Goal: Task Accomplishment & Management: Manage account settings

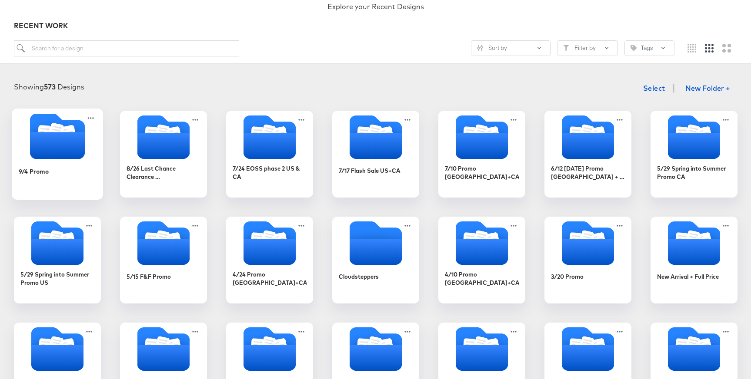
click at [56, 150] on icon "Folder" at bounding box center [57, 145] width 55 height 27
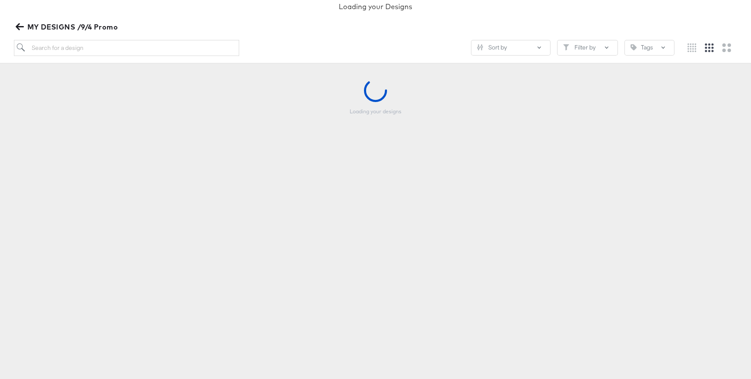
scroll to position [81, 0]
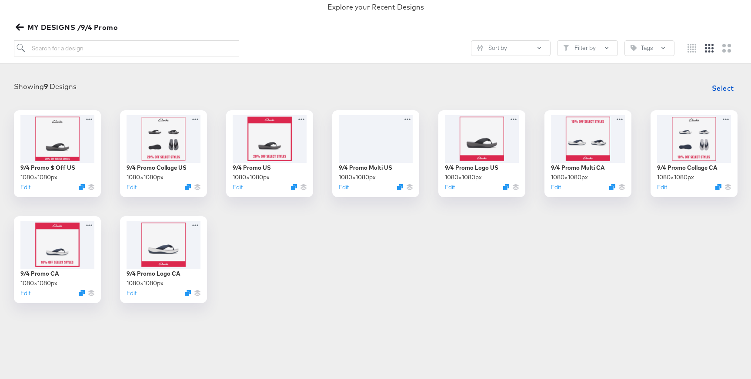
click at [20, 34] on div "Great Work! Explore your Recent Designs MY DESIGNS /9/4 Promo Sort by Filter by…" at bounding box center [375, 13] width 751 height 101
click at [22, 28] on icon "button" at bounding box center [20, 27] width 8 height 8
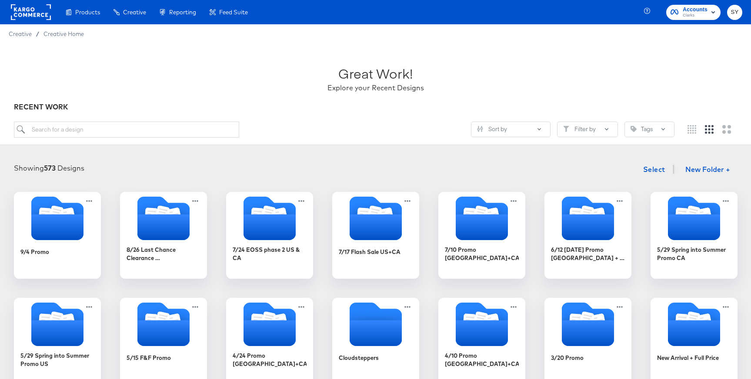
click at [707, 3] on div "Accounts Clarks SY" at bounding box center [699, 12] width 104 height 24
click at [708, 13] on rect "button" at bounding box center [712, 12] width 10 height 10
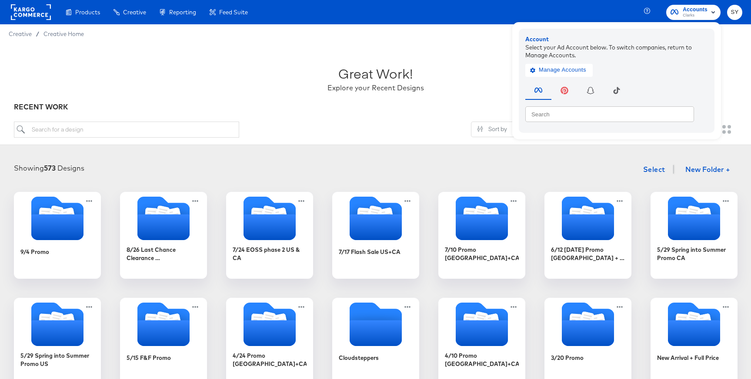
click at [242, 68] on div "Great Work! Explore your Recent Designs" at bounding box center [375, 75] width 723 height 54
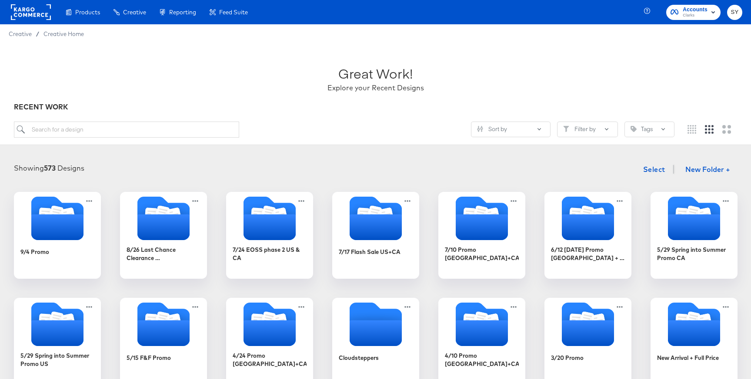
click at [36, 8] on rect at bounding box center [31, 12] width 40 height 16
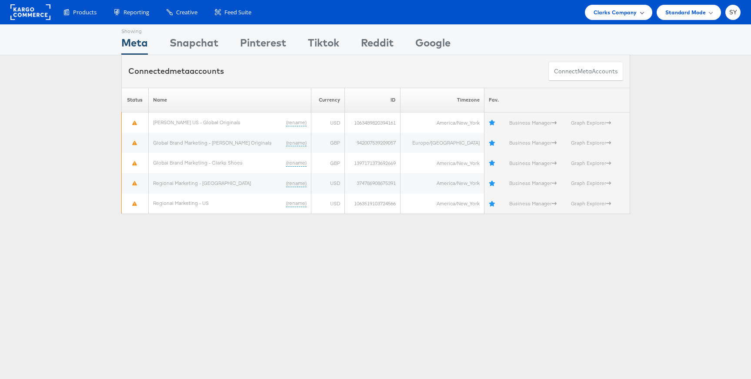
click at [602, 12] on span "Clarks Company" at bounding box center [614, 12] width 43 height 9
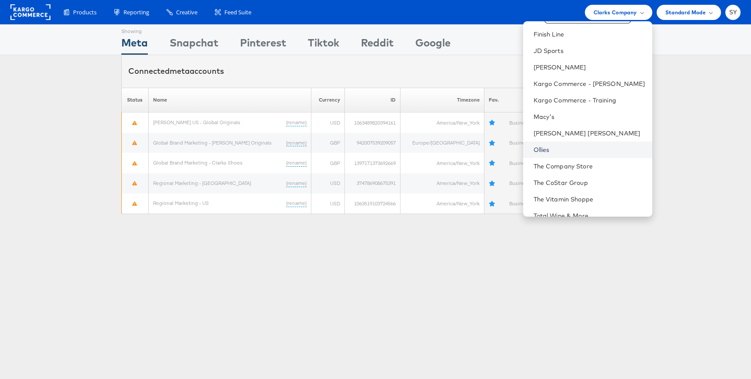
scroll to position [42, 0]
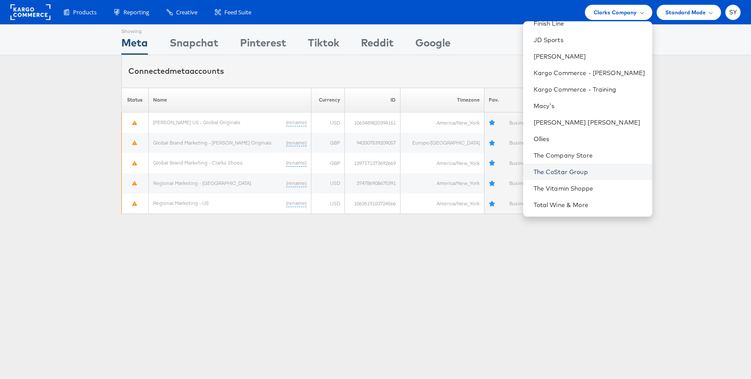
click at [606, 168] on link "The CoStar Group" at bounding box center [589, 172] width 112 height 9
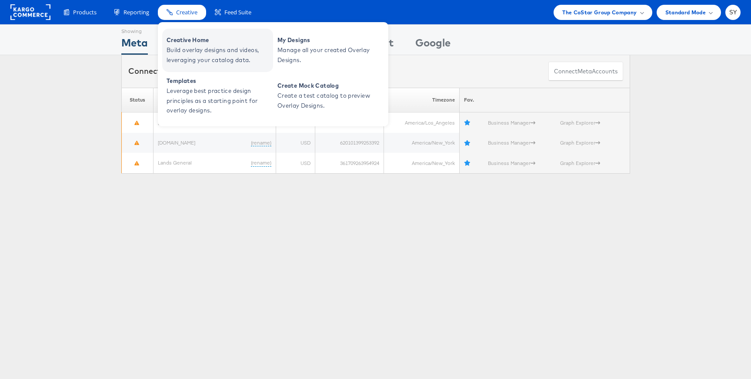
click at [203, 43] on span "Creative Home" at bounding box center [218, 40] width 104 height 10
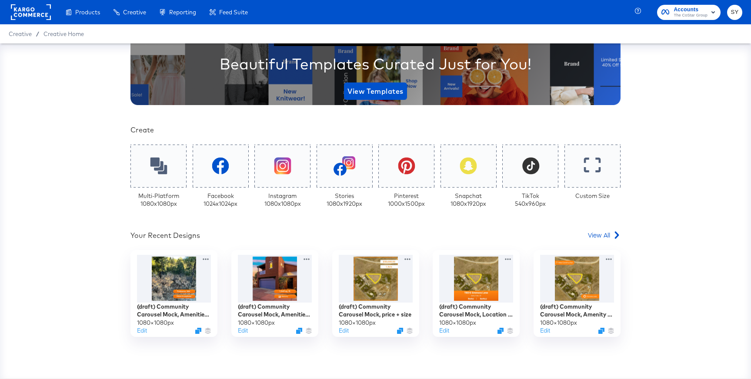
scroll to position [163, 0]
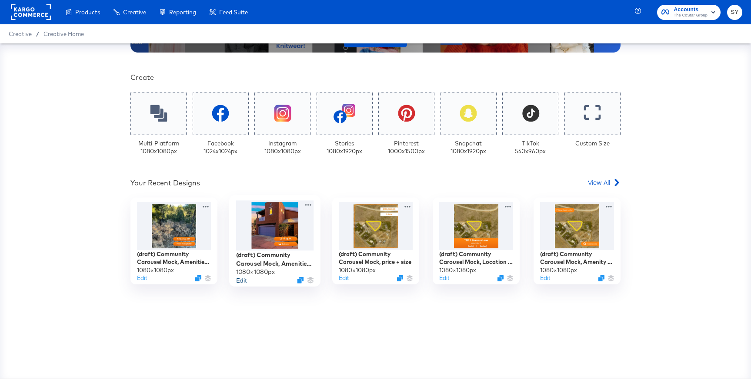
click at [245, 277] on button "Edit" at bounding box center [241, 280] width 10 height 8
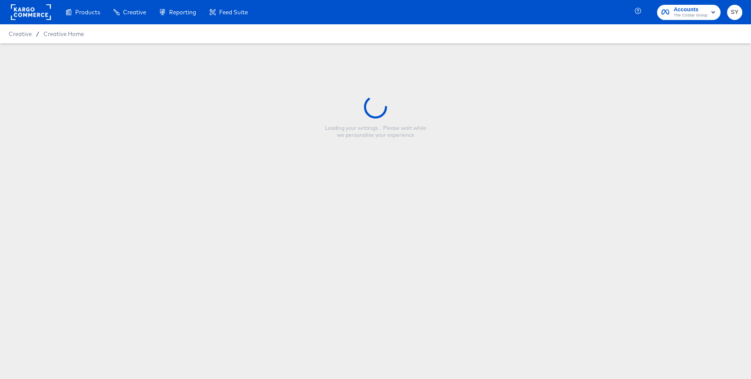
type input "(draft) Community Carousel Mock, Amenities + Size"
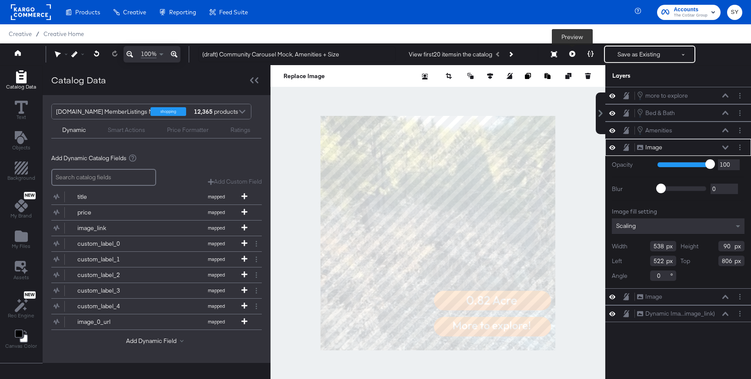
click at [570, 54] on icon at bounding box center [572, 54] width 6 height 6
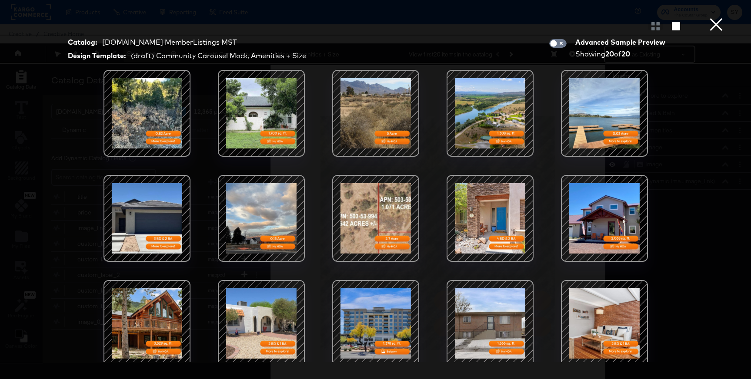
click at [717, 17] on button "×" at bounding box center [715, 8] width 17 height 17
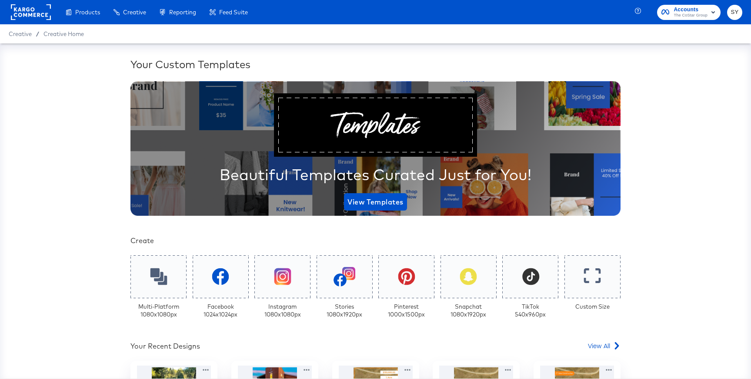
scroll to position [163, 0]
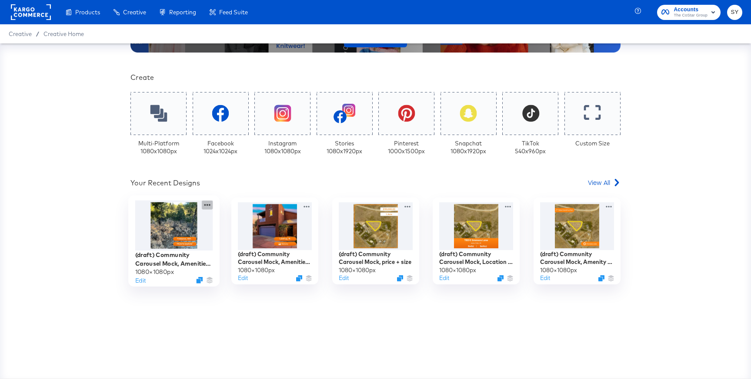
click at [204, 206] on icon at bounding box center [207, 205] width 6 height 2
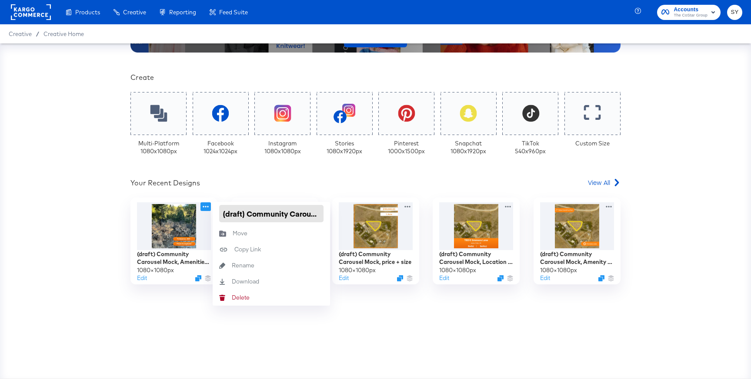
drag, startPoint x: 246, startPoint y: 213, endPoint x: 213, endPoint y: 213, distance: 32.2
click at [213, 213] on div "(draft) Community Carousel Mock, Amenities + Location" at bounding box center [271, 213] width 117 height 23
type input "Community Carousel Mock, Amenities + Location"
click at [266, 197] on div "Your Custom Templates Beautiful Templates Curated Just for You! View Templates …" at bounding box center [375, 136] width 490 height 485
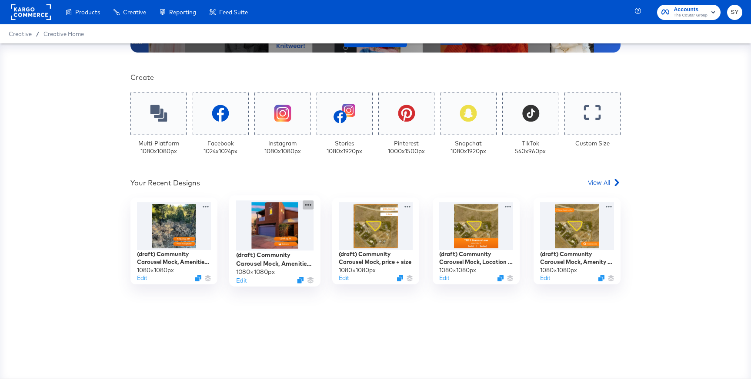
click at [306, 206] on icon at bounding box center [307, 204] width 11 height 9
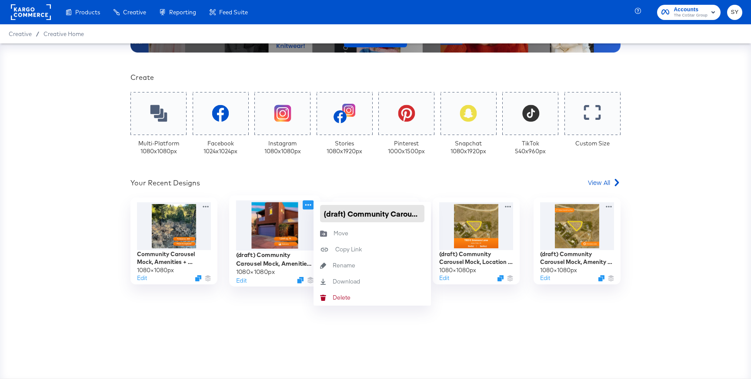
drag, startPoint x: 348, startPoint y: 215, endPoint x: 306, endPoint y: 215, distance: 41.7
click at [306, 215] on div "(draft) Community Carousel Mock, Amenities + Size 1080 × 1080 px Edit (draft) C…" at bounding box center [274, 241] width 87 height 87
type input "Community Carousel Mock, Amenities + Size"
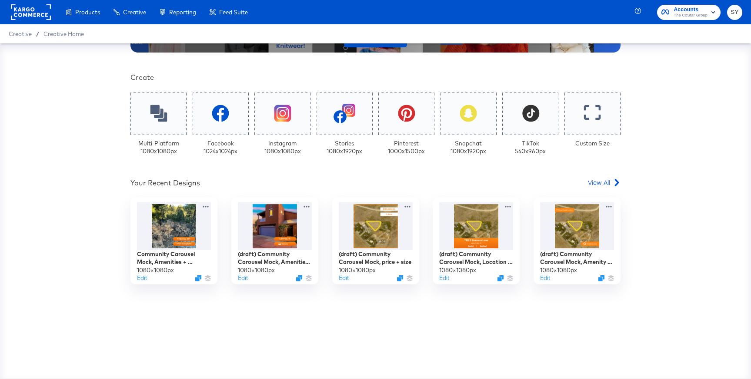
click at [372, 192] on div "Your Custom Templates Beautiful Templates Curated Just for You! View Templates …" at bounding box center [375, 136] width 490 height 485
click at [411, 206] on icon at bounding box center [408, 204] width 11 height 9
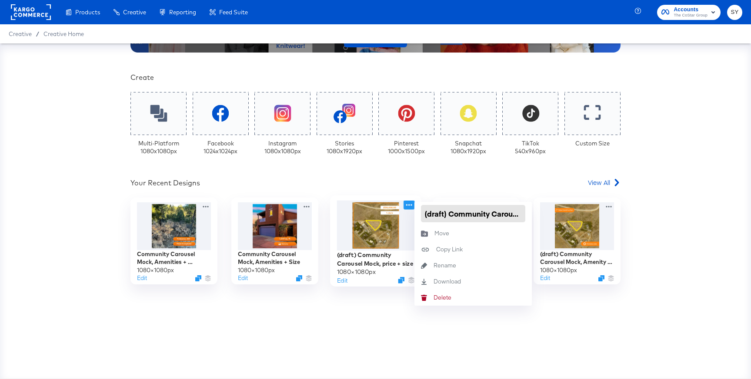
drag, startPoint x: 448, startPoint y: 214, endPoint x: 406, endPoint y: 215, distance: 41.3
click at [406, 215] on div "(draft) Community Carousel Mock, price + size 1080 × 1080 px Edit (draft) Commu…" at bounding box center [375, 241] width 87 height 87
type input "Community Carousel Mock, price + size"
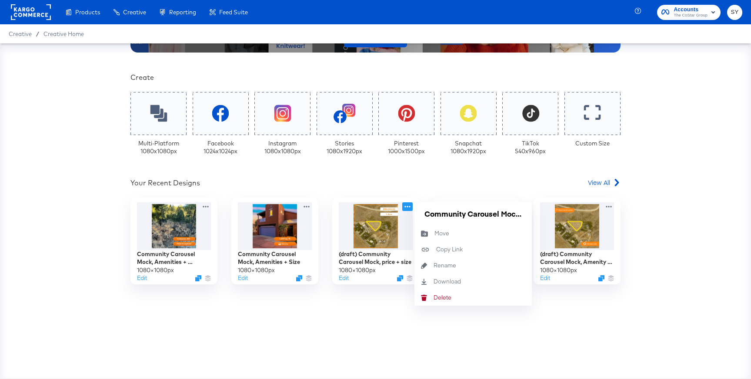
click at [489, 189] on div "Your Recent Designs View All" at bounding box center [375, 184] width 490 height 13
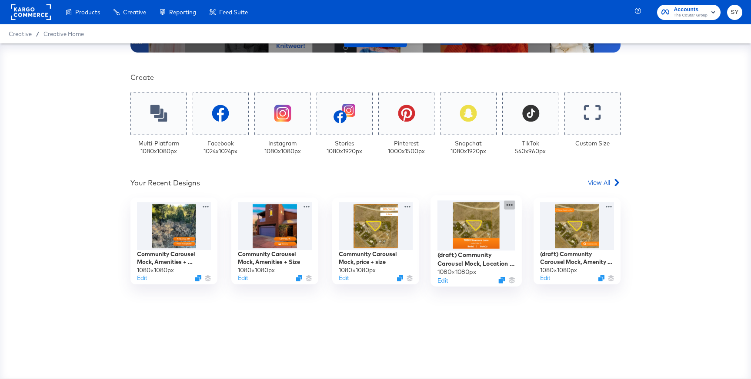
click at [509, 205] on icon at bounding box center [509, 205] width 6 height 2
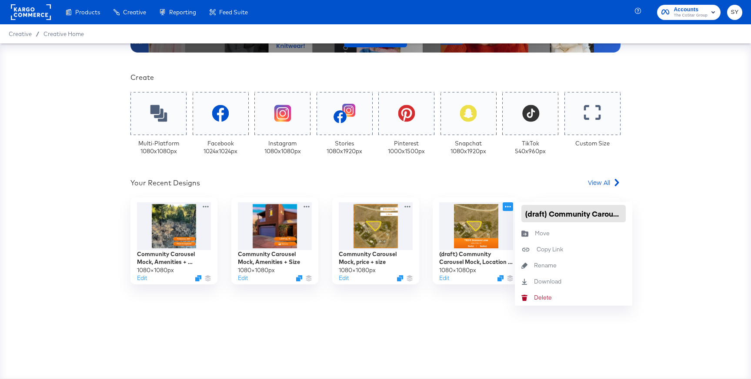
drag, startPoint x: 548, startPoint y: 213, endPoint x: 515, endPoint y: 213, distance: 33.0
click at [515, 213] on div "(draft) Community Carousel Mock, Location + num beds" at bounding box center [573, 213] width 117 height 23
type input "Community Carousel Mock, Location + num beds"
click at [557, 174] on div "Your Custom Templates Beautiful Templates Curated Just for You! View Templates …" at bounding box center [375, 136] width 490 height 485
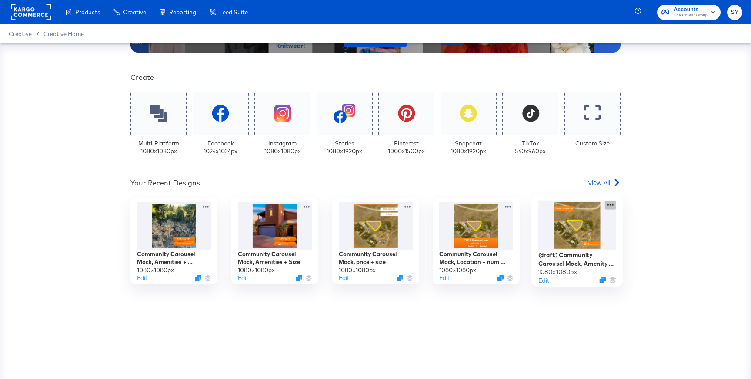
click at [613, 204] on icon at bounding box center [609, 204] width 11 height 9
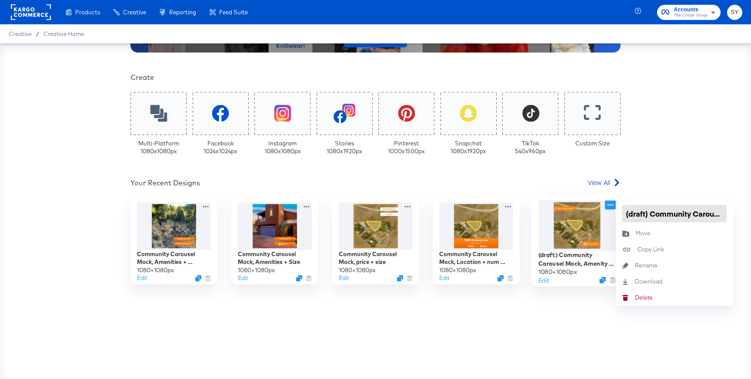
drag, startPoint x: 650, startPoint y: 214, endPoint x: 614, endPoint y: 214, distance: 36.1
click at [614, 214] on div "(draft) Community Carousel Mock, Amenity + Logo 1080 × 1080 px Edit (draft) Com…" at bounding box center [576, 241] width 87 height 87
type input "Community Carousel Mock, Amenity + Logo"
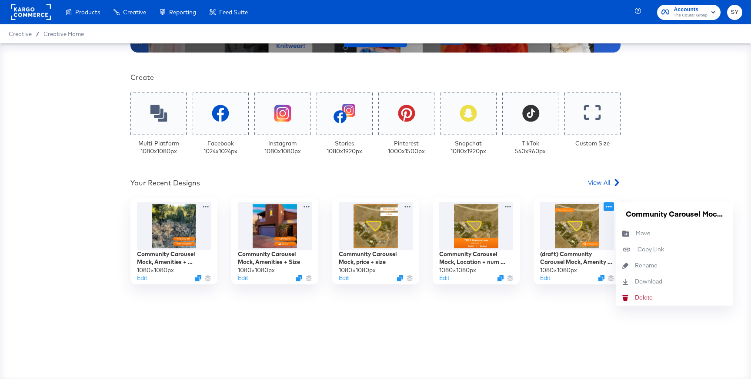
click at [654, 196] on div "Your Custom Templates Beautiful Templates Curated Just for You! View Templates …" at bounding box center [375, 210] width 751 height 335
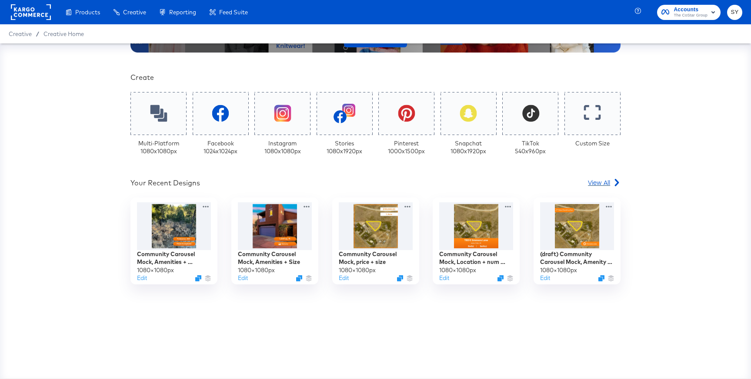
click at [611, 182] on div "View All" at bounding box center [604, 182] width 33 height 9
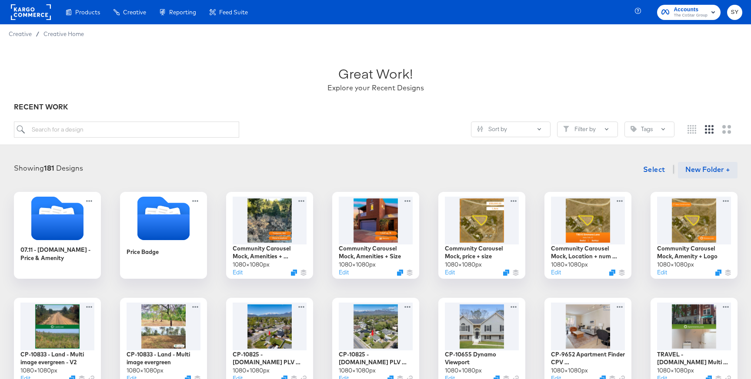
click at [694, 167] on button "New Folder +" at bounding box center [707, 170] width 60 height 17
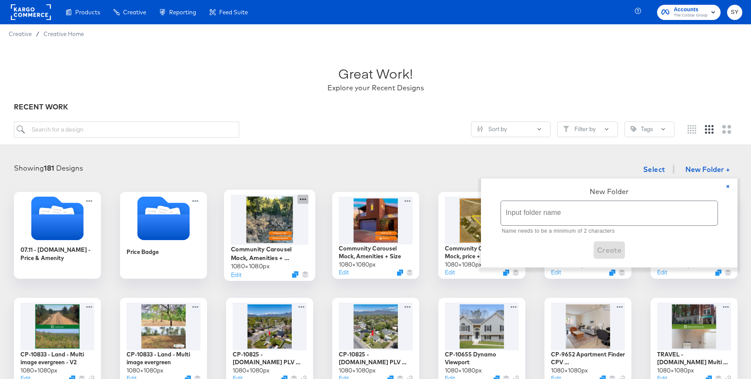
click at [302, 201] on icon at bounding box center [302, 199] width 11 height 9
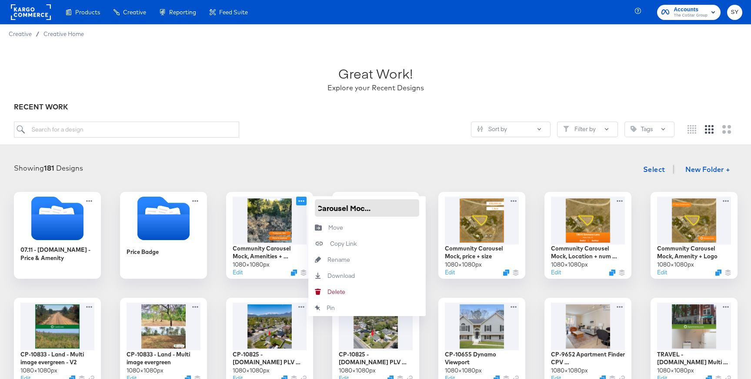
scroll to position [0, 59]
drag, startPoint x: 319, startPoint y: 209, endPoint x: 354, endPoint y: 206, distance: 35.4
click at [354, 206] on input "Community Carousel Mock, Amenities + Location" at bounding box center [367, 207] width 104 height 17
click at [704, 165] on button "New Folder +" at bounding box center [707, 170] width 60 height 17
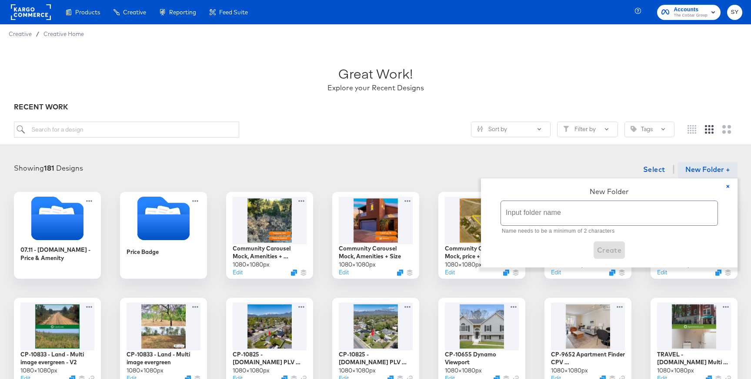
click at [588, 210] on input "text" at bounding box center [609, 213] width 216 height 24
paste input "Community Carousel Mock"
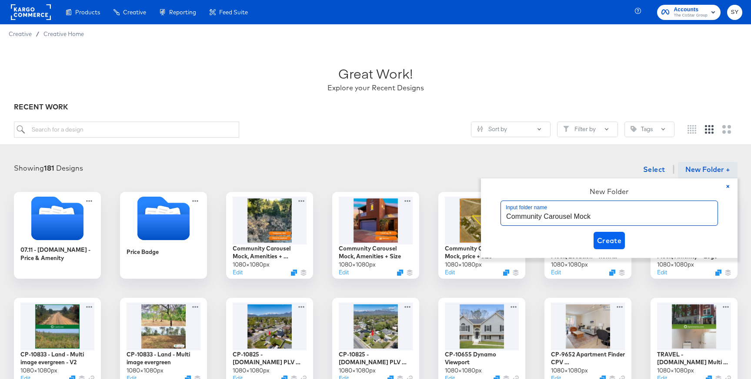
type input "Community Carousel Mock"
click at [606, 239] on span "Create" at bounding box center [609, 241] width 25 height 12
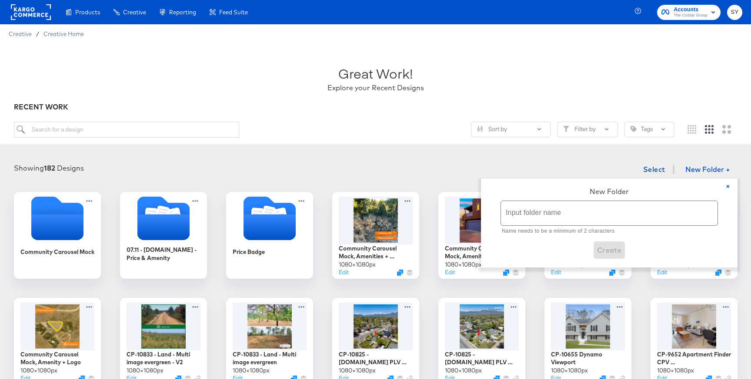
click at [273, 183] on div "Showing 182 Designs Select New Folder + × New Folder Input folder name Name nee…" at bounding box center [375, 379] width 733 height 436
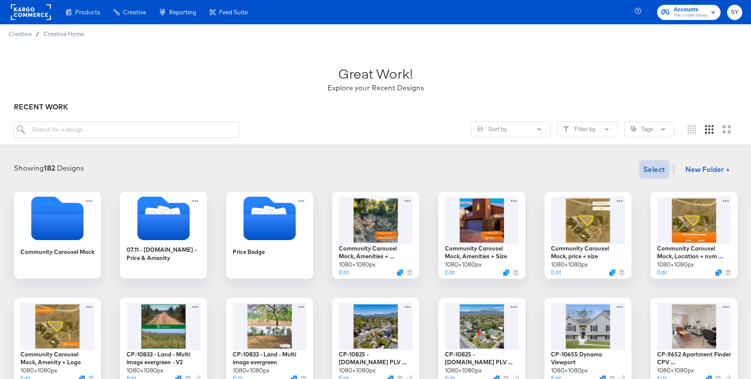
click at [644, 164] on span "Select" at bounding box center [654, 169] width 22 height 12
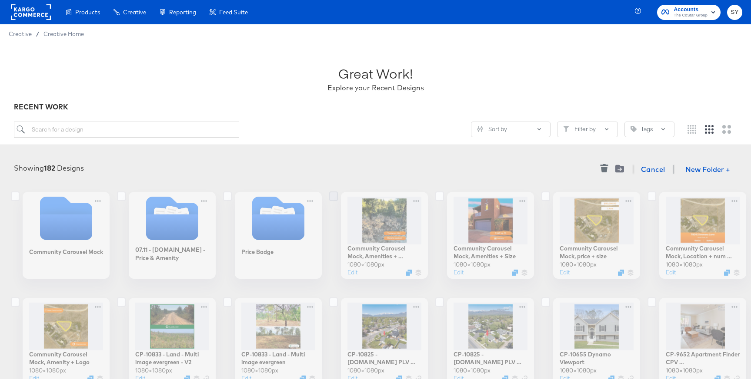
click at [334, 195] on icon at bounding box center [333, 197] width 9 height 10
click at [0, 0] on input "checkbox" at bounding box center [0, 0] width 0 height 0
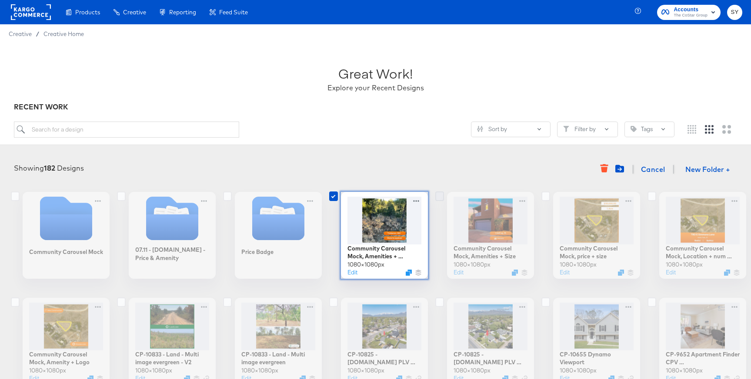
click at [435, 194] on icon at bounding box center [439, 197] width 9 height 10
click at [0, 0] on input "checkbox" at bounding box center [0, 0] width 0 height 0
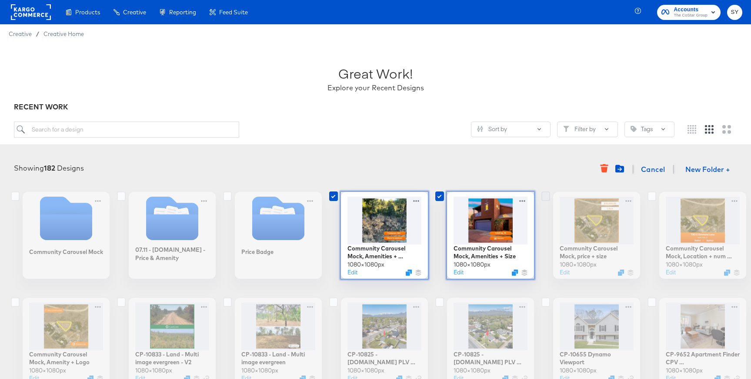
click at [548, 195] on icon at bounding box center [545, 197] width 9 height 10
click at [0, 0] on input "checkbox" at bounding box center [0, 0] width 0 height 0
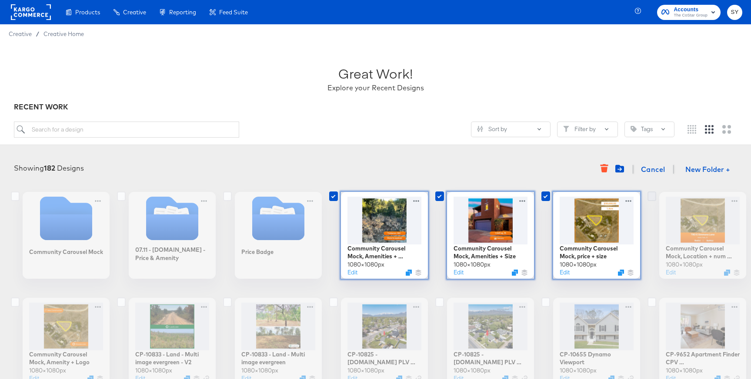
click at [654, 196] on icon at bounding box center [651, 197] width 9 height 10
click at [0, 0] on input "checkbox" at bounding box center [0, 0] width 0 height 0
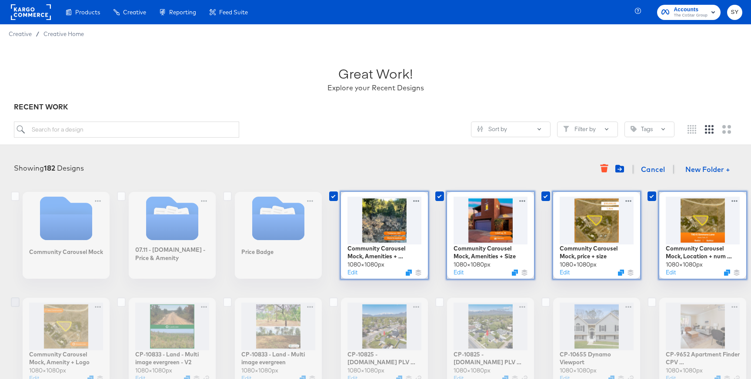
click at [15, 304] on icon at bounding box center [15, 303] width 9 height 10
click at [0, 0] on input "checkbox" at bounding box center [0, 0] width 0 height 0
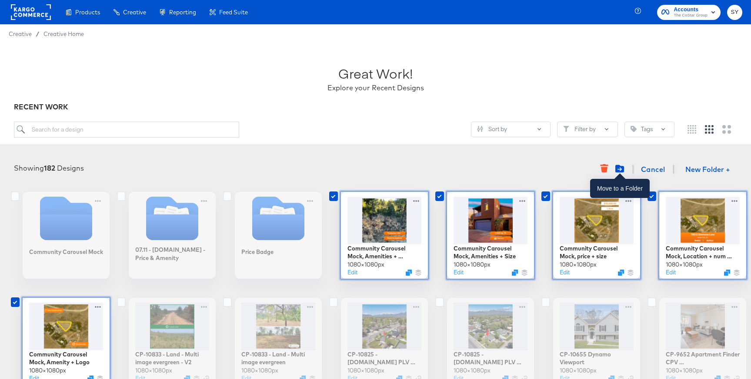
click at [616, 168] on icon "Move to folder" at bounding box center [619, 169] width 9 height 8
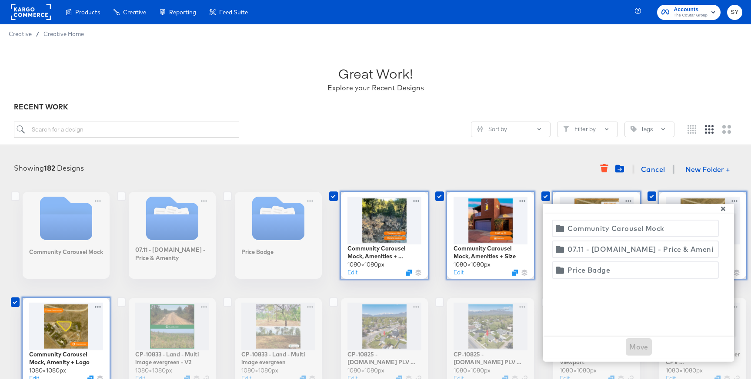
click at [655, 226] on div "Community Carousel Mock" at bounding box center [615, 229] width 97 height 12
click at [640, 349] on span "Move" at bounding box center [638, 347] width 19 height 12
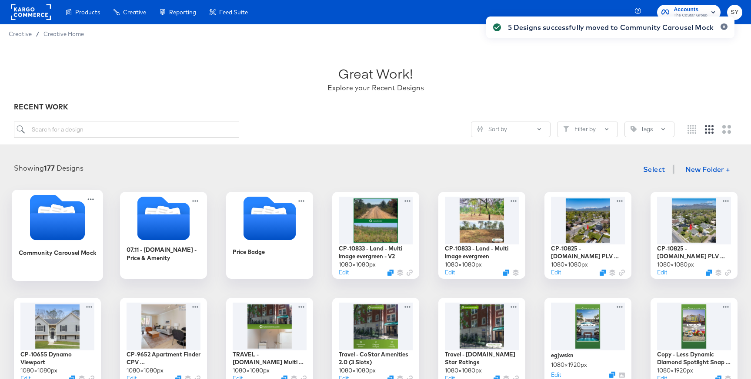
click at [80, 236] on icon "Folder" at bounding box center [57, 226] width 55 height 27
